Goal: Check status: Check status

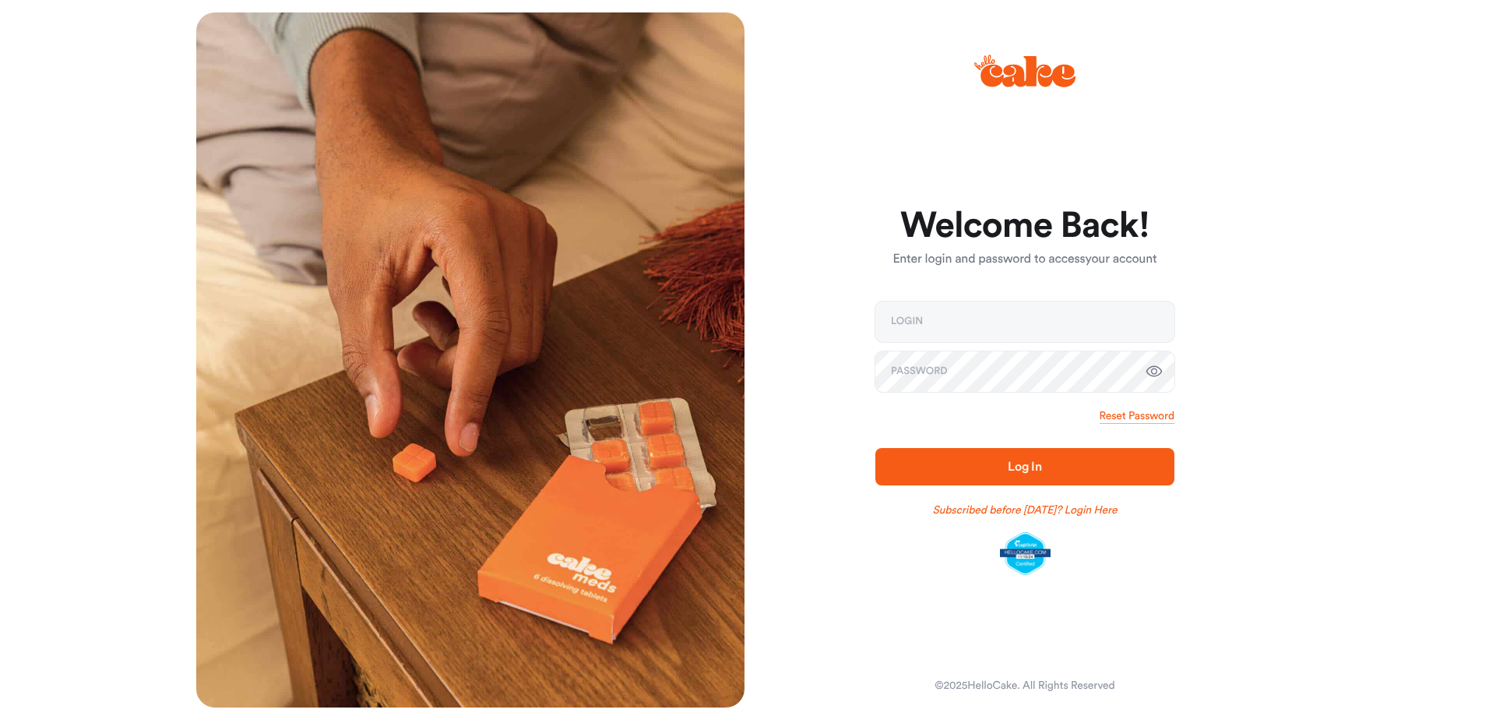
type input "**********"
click at [1019, 470] on span "Log In" at bounding box center [1025, 466] width 34 height 12
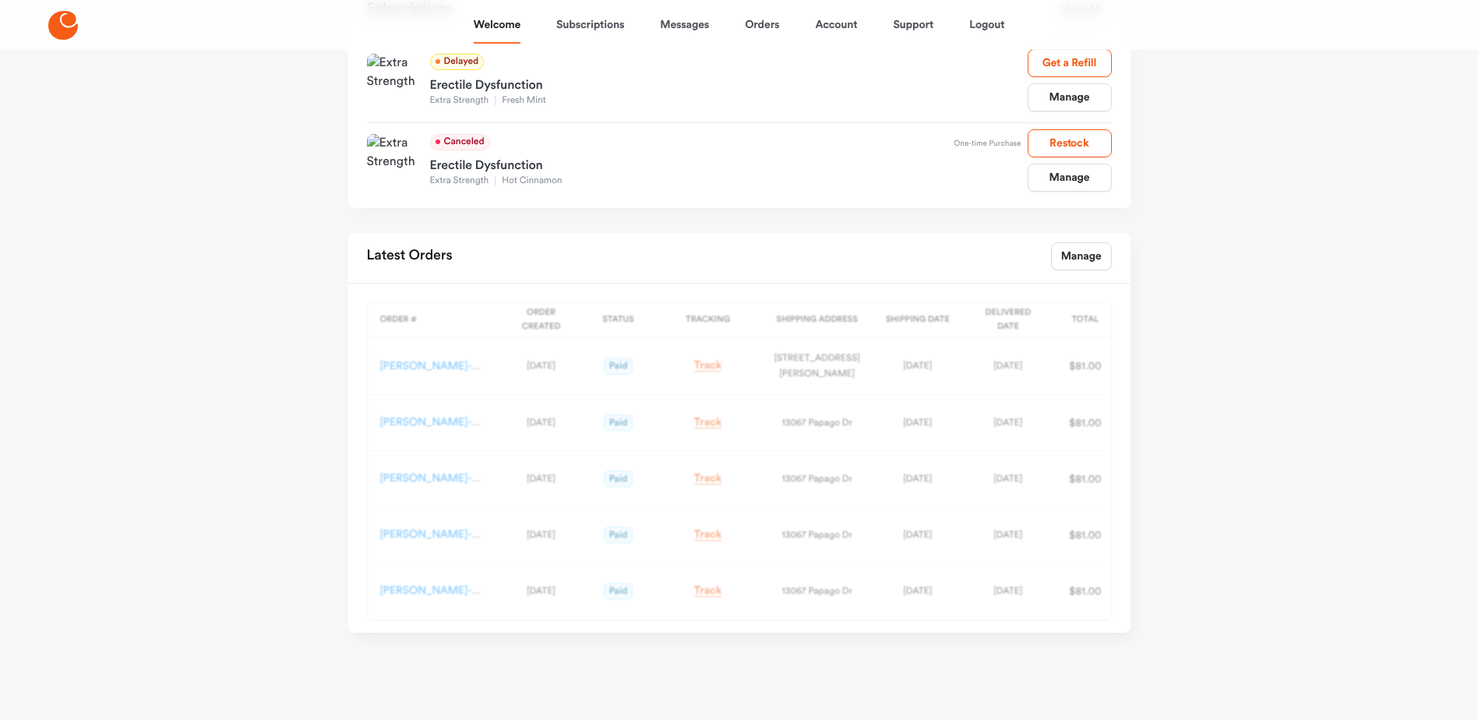
scroll to position [303, 0]
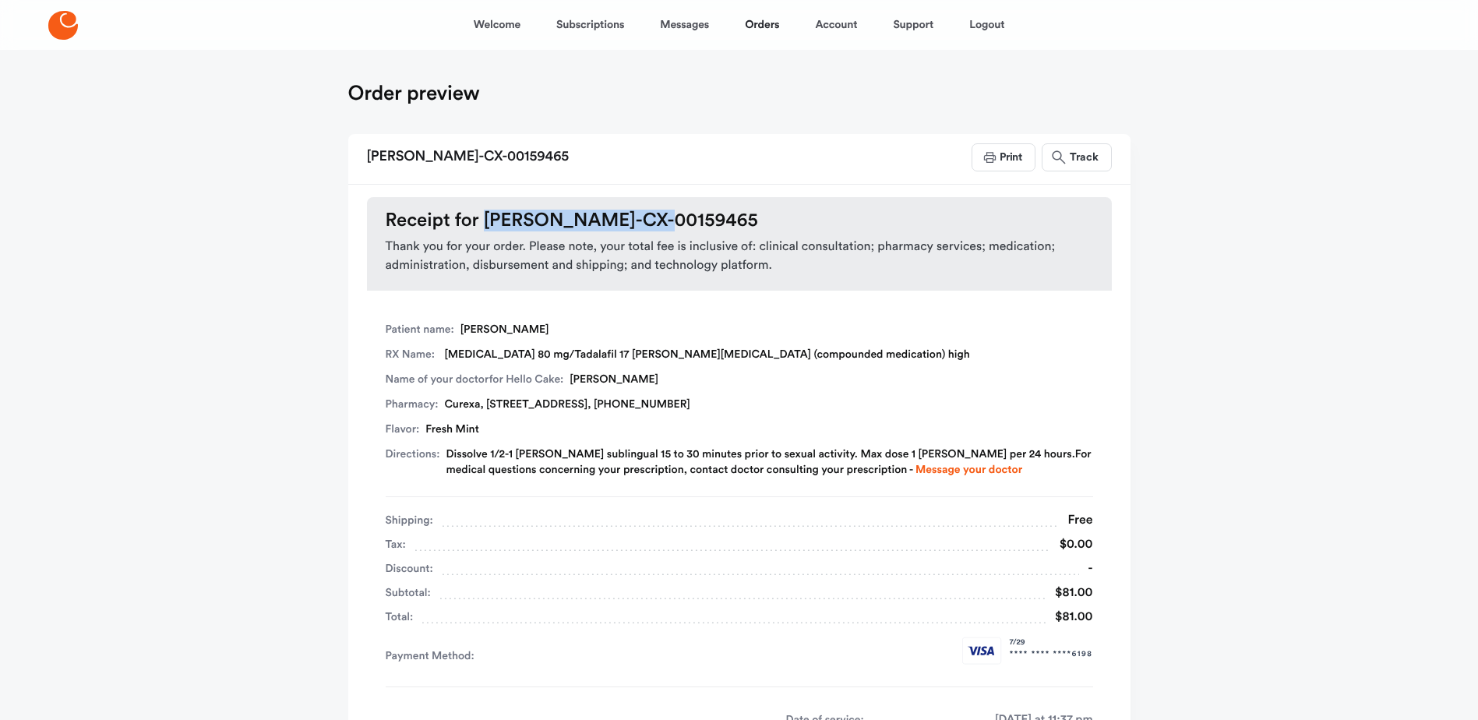
drag, startPoint x: 484, startPoint y: 217, endPoint x: 664, endPoint y: 217, distance: 180.7
click at [664, 217] on h3 "Receipt for HC-ED-CX-00159465" at bounding box center [739, 221] width 707 height 22
copy h3 "[PERSON_NAME]-CX-00159465"
click at [847, 363] on div "Patient name: Glenn Coughlin RX Name: Sildenafil 80 mg/Tadalafil 17 mg troche (…" at bounding box center [739, 409] width 707 height 175
